Goal: Information Seeking & Learning: Find contact information

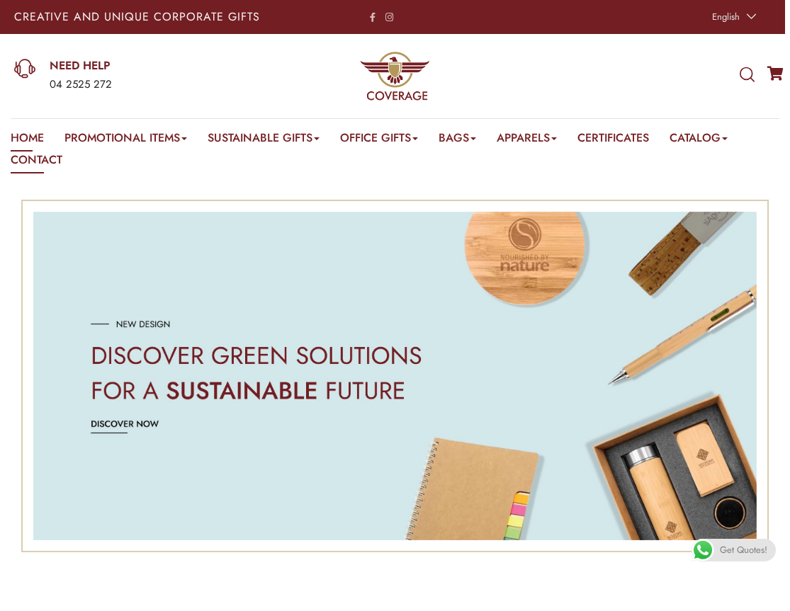
click at [21, 156] on link "Contact" at bounding box center [37, 163] width 52 height 22
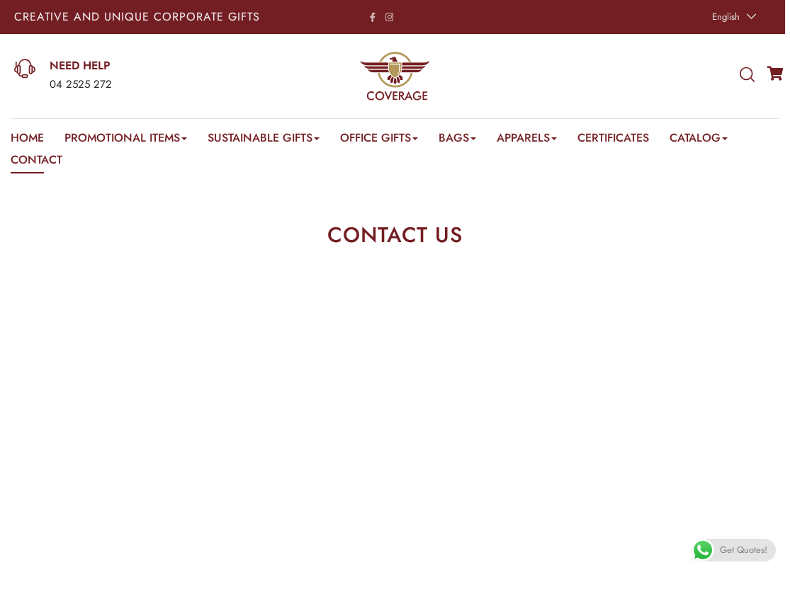
click at [755, 322] on e-page-transition at bounding box center [395, 305] width 790 height 611
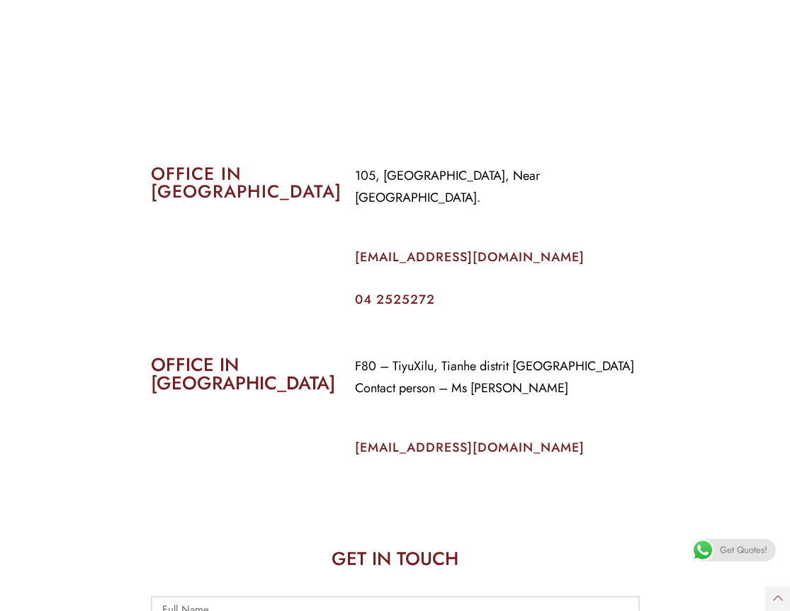
scroll to position [559, 0]
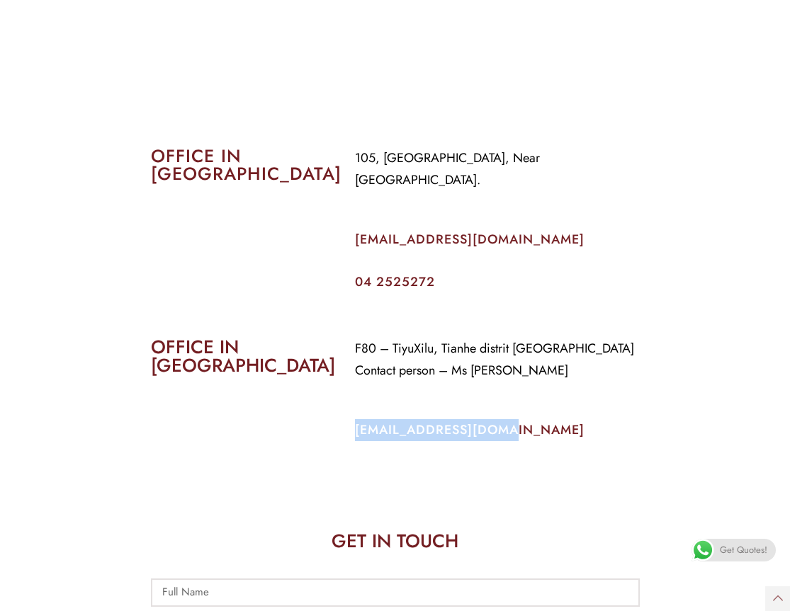
drag, startPoint x: 501, startPoint y: 402, endPoint x: 351, endPoint y: 417, distance: 150.2
click at [351, 417] on div "F80 – TiyuXilu, Tianhe distrit Guangzhou Contact person – Ms Priti info@coverag…" at bounding box center [497, 399] width 306 height 145
copy link "info@coverageuae.com"
click at [696, 347] on section "OFFICE IN CHINA F80 – TiyuXilu, Tianhe distrit Guangzhou Contact person – Ms Pr…" at bounding box center [395, 385] width 790 height 173
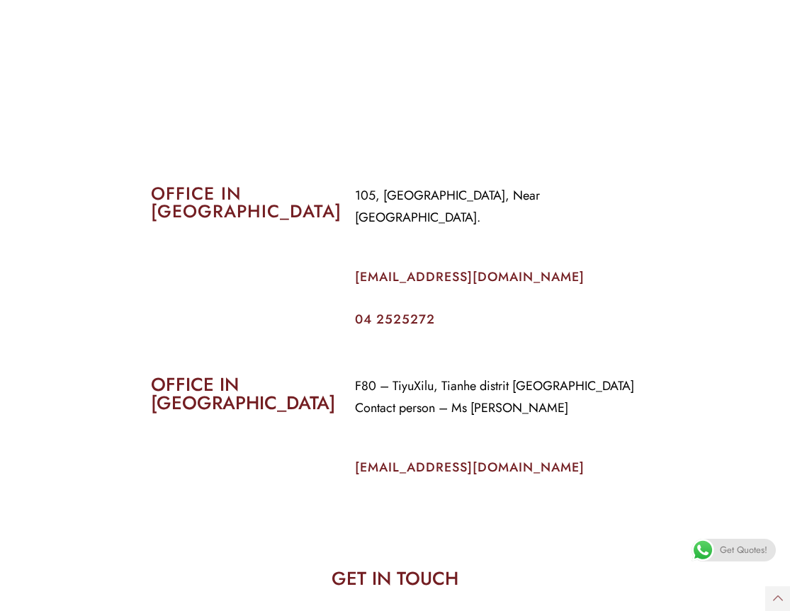
scroll to position [502, 0]
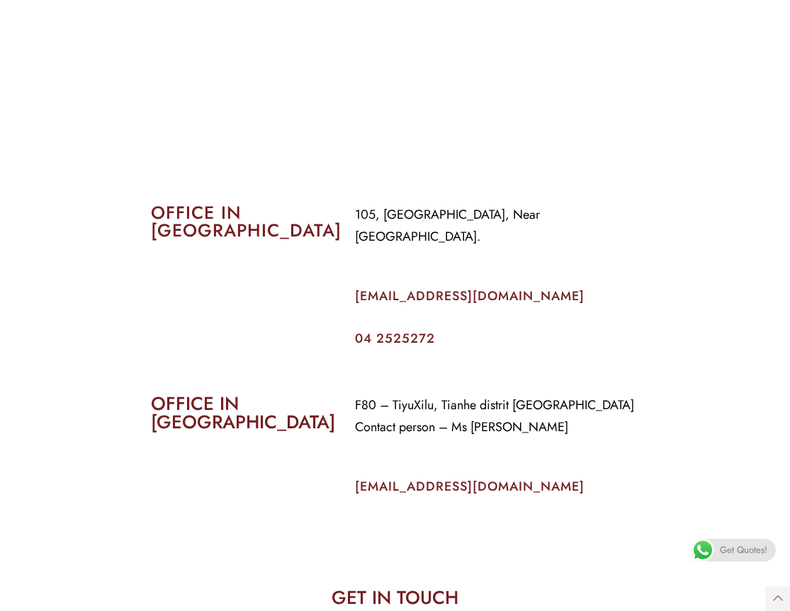
click at [640, 393] on div "F80 – TiyuXilu, Tianhe distrit Guangzhou Contact person – Ms Priti info@coverag…" at bounding box center [497, 456] width 306 height 145
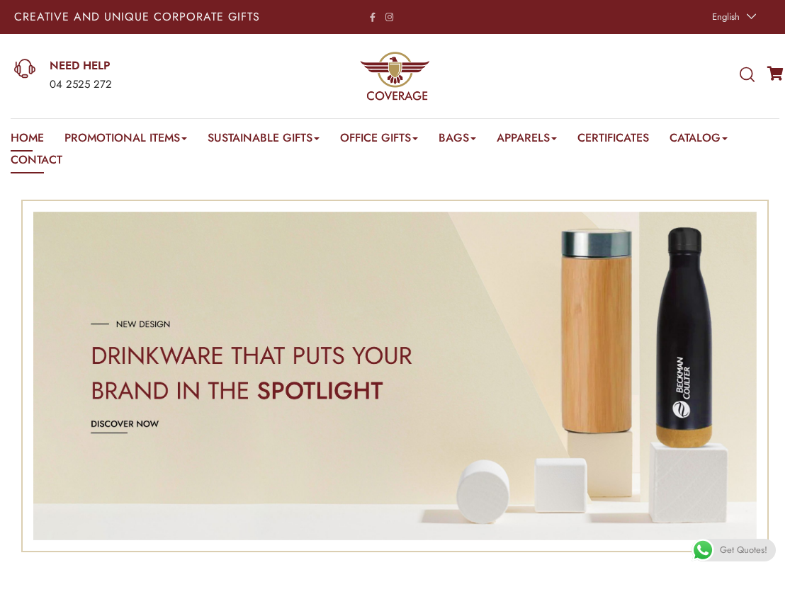
click at [28, 165] on link "Contact" at bounding box center [37, 163] width 52 height 22
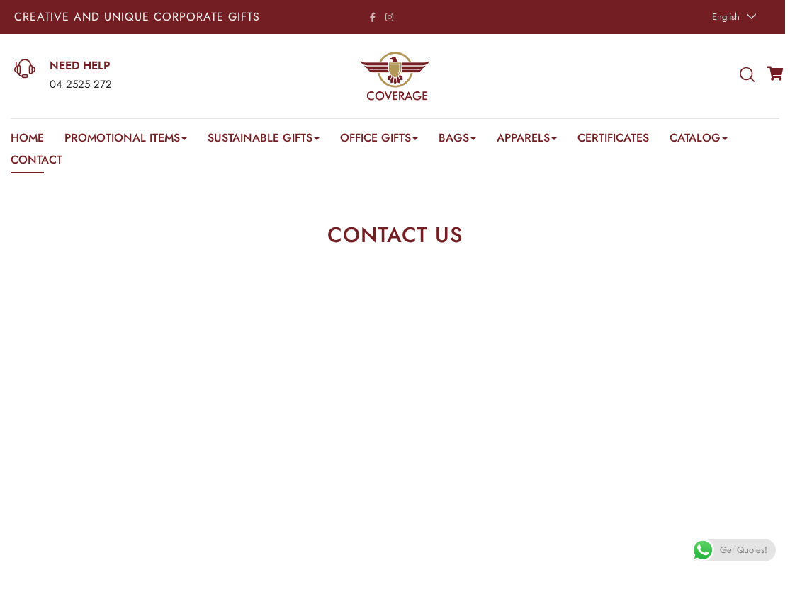
click at [758, 234] on section "CONTACT US" at bounding box center [395, 228] width 790 height 99
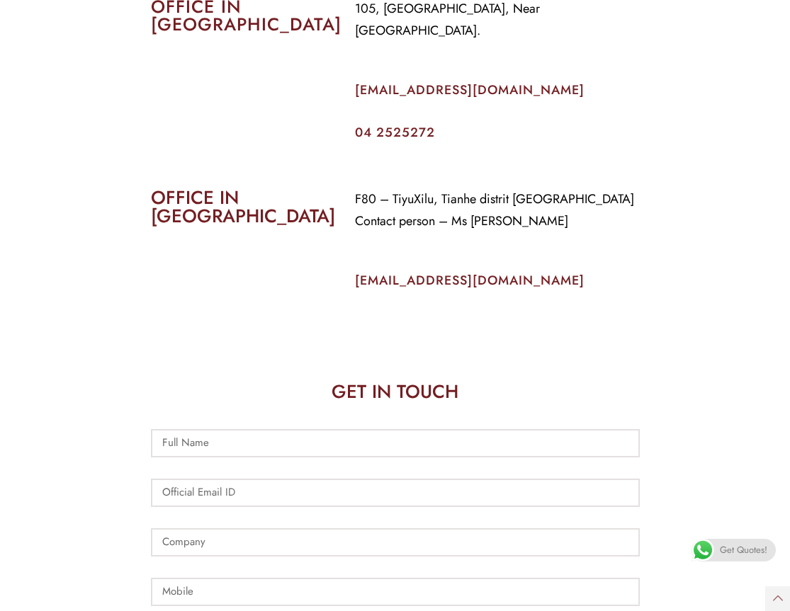
scroll to position [737, 0]
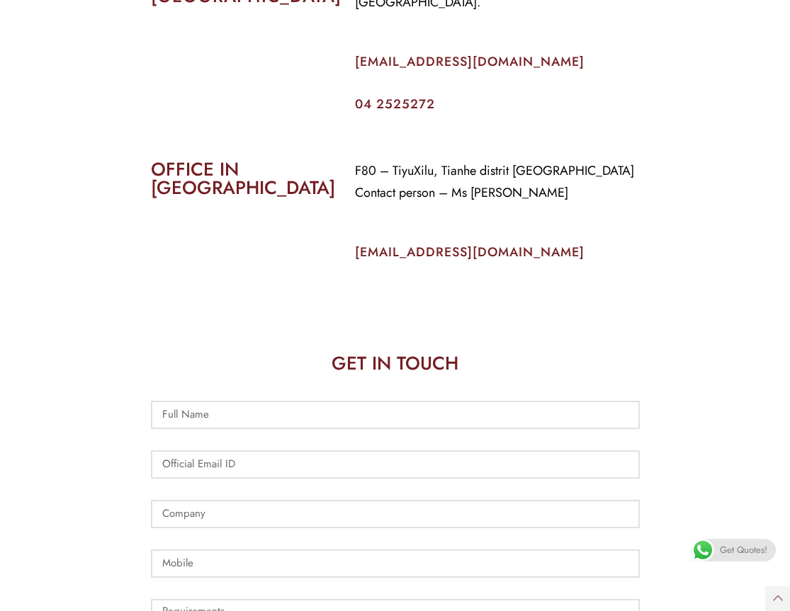
drag, startPoint x: 513, startPoint y: 224, endPoint x: 349, endPoint y: 249, distance: 166.2
click at [349, 249] on div "F80 – TiyuXilu, Tianhe distrit Guangzhou Contact person – Ms Priti info@coverag…" at bounding box center [497, 221] width 306 height 145
click at [668, 261] on section "OFFICE IN CHINA F80 – TiyuXilu, Tianhe distrit Guangzhou Contact person – Ms Pr…" at bounding box center [395, 207] width 790 height 173
drag, startPoint x: 510, startPoint y: 233, endPoint x: 355, endPoint y: 230, distance: 155.2
click at [355, 242] on p "info@coverageuae.com" at bounding box center [497, 253] width 285 height 22
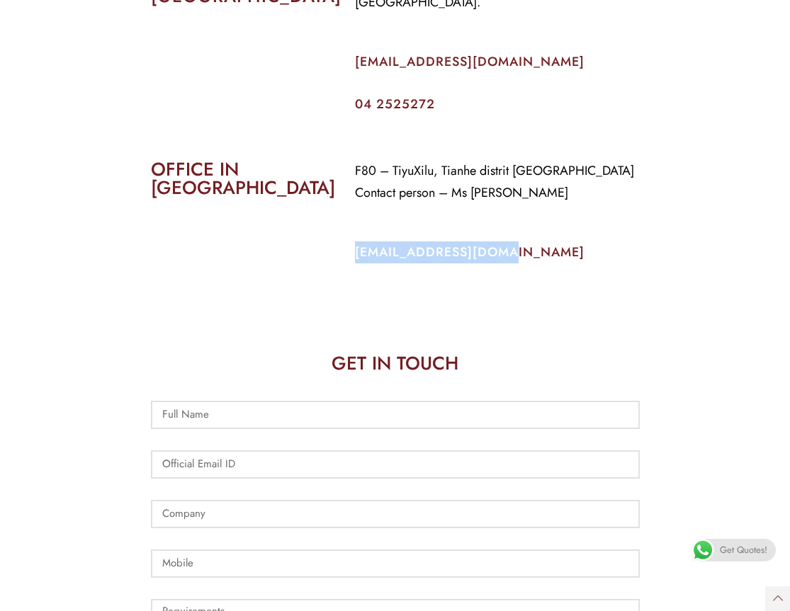
copy link "info@coverageuae.com"
